Goal: Transaction & Acquisition: Purchase product/service

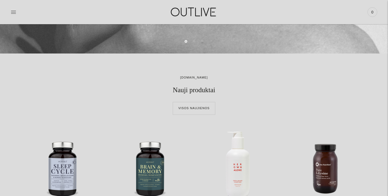
scroll to position [200, 0]
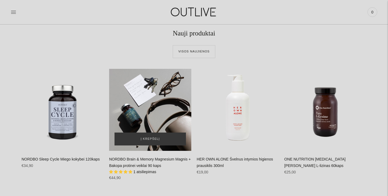
click at [152, 106] on div "NORDBO Brain & Memory Magnesium Magnis + Bakopa protinei veiklai 90 kaps\a" at bounding box center [150, 110] width 82 height 82
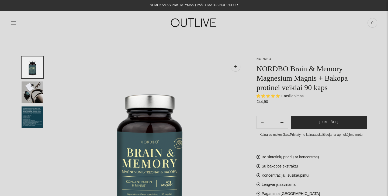
click at [301, 121] on button "Į krepšelį" at bounding box center [329, 122] width 76 height 13
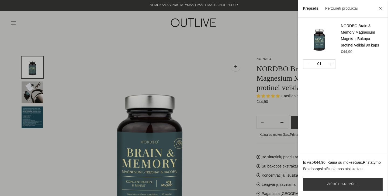
click at [330, 65] on icon "button" at bounding box center [330, 64] width 3 height 3
click at [331, 65] on icon "button" at bounding box center [330, 64] width 3 height 3
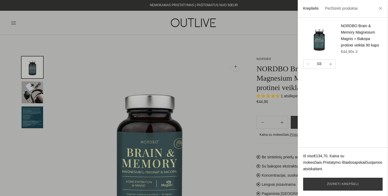
click at [331, 65] on icon "button" at bounding box center [330, 64] width 3 height 3
click at [307, 64] on icon "button" at bounding box center [307, 64] width 3 height 1
click at [333, 180] on link "Žiūrėti krepšelį" at bounding box center [342, 184] width 79 height 13
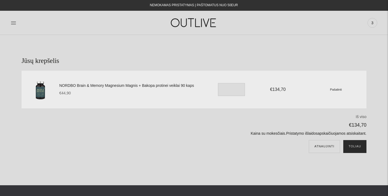
click at [353, 150] on button "Toliau" at bounding box center [354, 146] width 23 height 13
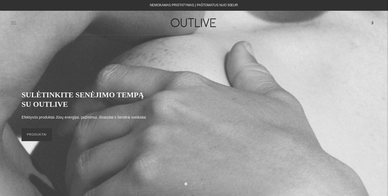
click at [15, 22] on icon at bounding box center [13, 22] width 5 height 5
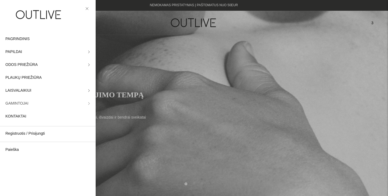
click at [15, 103] on span "GAMINTOJAI" at bounding box center [16, 103] width 23 height 6
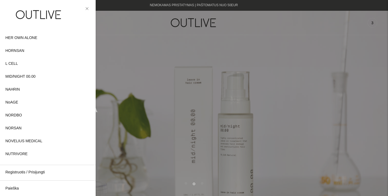
scroll to position [142, 0]
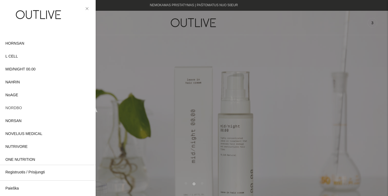
click at [18, 108] on span "NORDBO" at bounding box center [13, 108] width 16 height 6
